Goal: Task Accomplishment & Management: Use online tool/utility

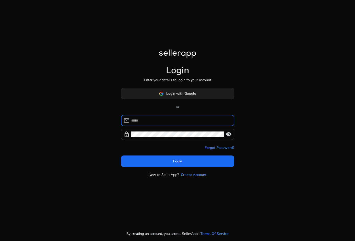
click at [202, 90] on span at bounding box center [177, 94] width 113 height 12
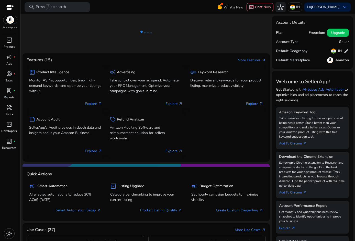
click at [164, 44] on icon at bounding box center [146, 32] width 51 height 33
click at [5, 41] on div "inventory_2" at bounding box center [9, 40] width 14 height 8
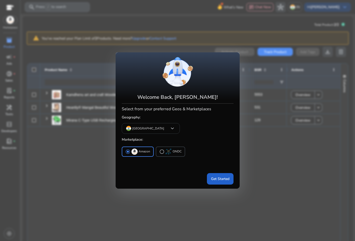
click at [221, 177] on span "Get Started" at bounding box center [220, 178] width 18 height 5
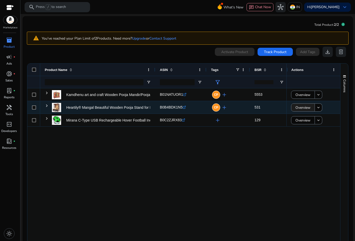
click at [296, 108] on span "Overview" at bounding box center [302, 107] width 15 height 10
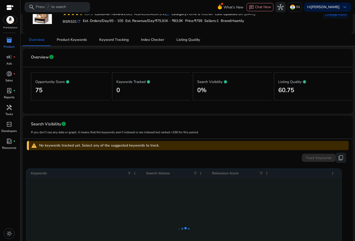
scroll to position [51, 0]
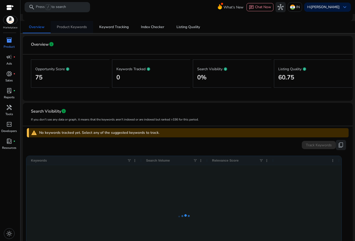
click at [76, 28] on span "Product Keywords" at bounding box center [72, 27] width 30 height 4
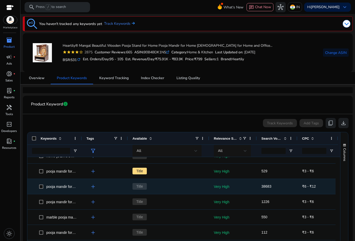
scroll to position [230, 0]
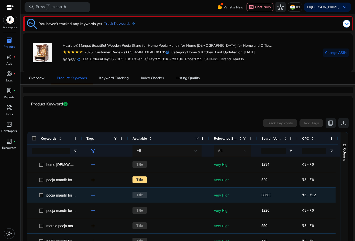
click at [62, 195] on span "pooja mandir for home wall hanging" at bounding box center [74, 195] width 57 height 4
click at [46, 194] on span at bounding box center [42, 195] width 7 height 10
click at [144, 199] on span "Title" at bounding box center [139, 195] width 14 height 7
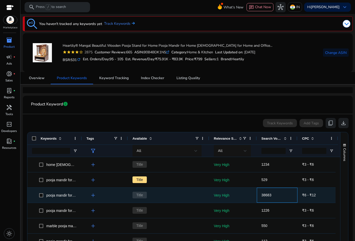
click at [270, 195] on span "38683" at bounding box center [266, 195] width 10 height 4
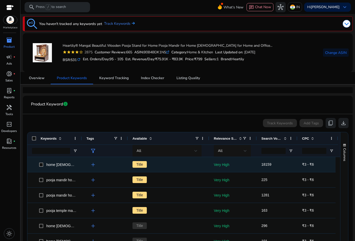
click at [268, 160] on span "18159" at bounding box center [276, 164] width 31 height 10
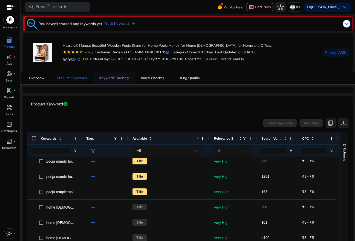
click at [109, 77] on span "Keyword Tracking" at bounding box center [113, 78] width 29 height 4
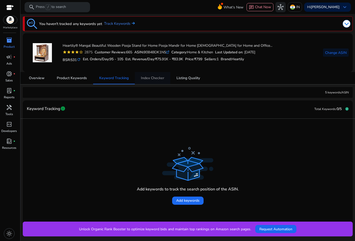
click at [148, 79] on span "Index Checker" at bounding box center [152, 78] width 23 height 4
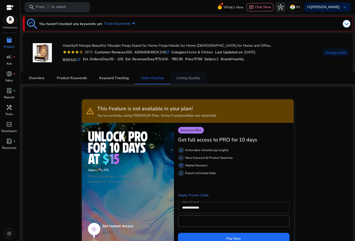
click at [184, 78] on span "Listing Quality" at bounding box center [188, 78] width 24 height 4
click at [80, 77] on span "Product Keywords" at bounding box center [72, 78] width 30 height 4
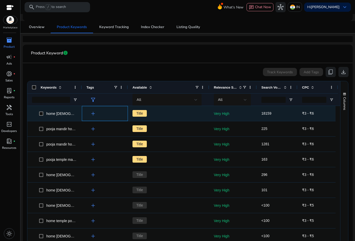
click at [92, 115] on span "add" at bounding box center [93, 114] width 6 height 6
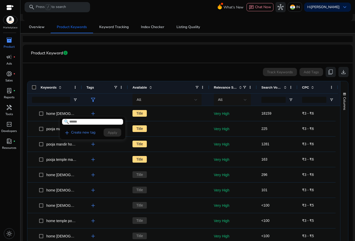
click at [40, 132] on div at bounding box center [177, 120] width 355 height 241
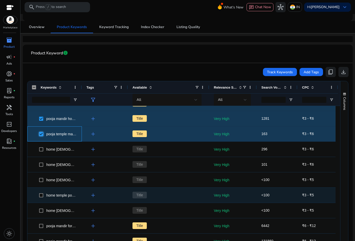
scroll to position [75, 0]
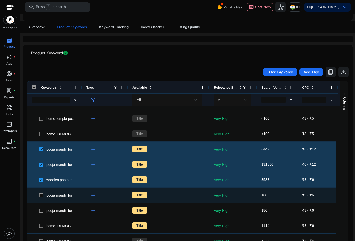
click at [39, 195] on span "pooja mandir for home wall mounted" at bounding box center [54, 195] width 45 height 10
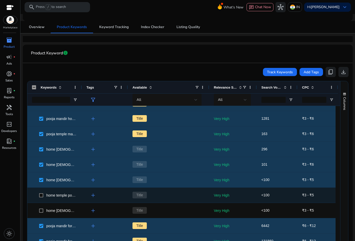
click at [43, 195] on span at bounding box center [42, 195] width 7 height 10
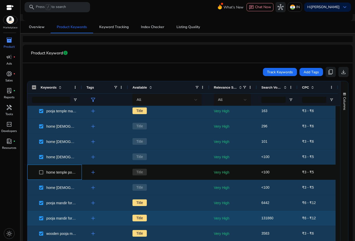
scroll to position [77, 0]
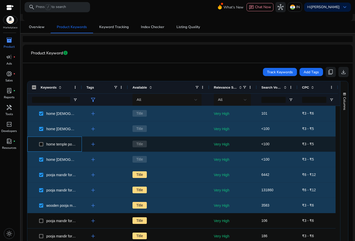
click at [40, 146] on span at bounding box center [42, 144] width 7 height 10
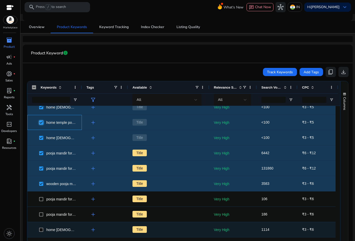
scroll to position [128, 0]
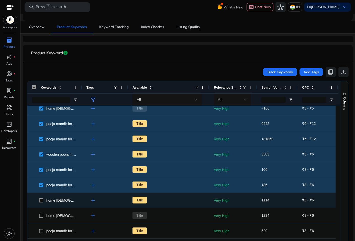
click at [39, 197] on span at bounding box center [42, 200] width 7 height 10
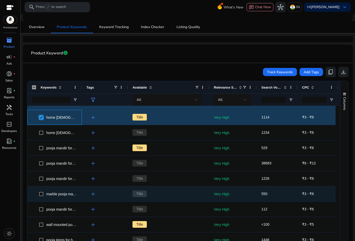
scroll to position [204, 0]
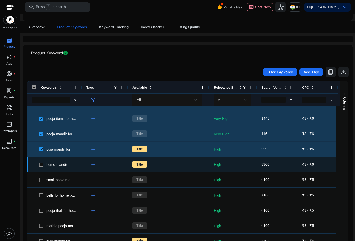
click at [39, 166] on span "home mandir" at bounding box center [54, 164] width 45 height 10
click at [43, 166] on span at bounding box center [42, 164] width 7 height 10
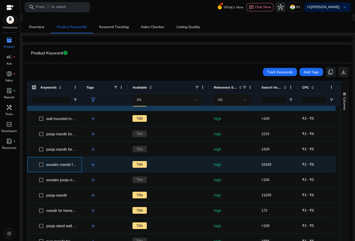
click at [39, 165] on span "wooden mandir for home" at bounding box center [54, 164] width 45 height 10
